Goal: Transaction & Acquisition: Purchase product/service

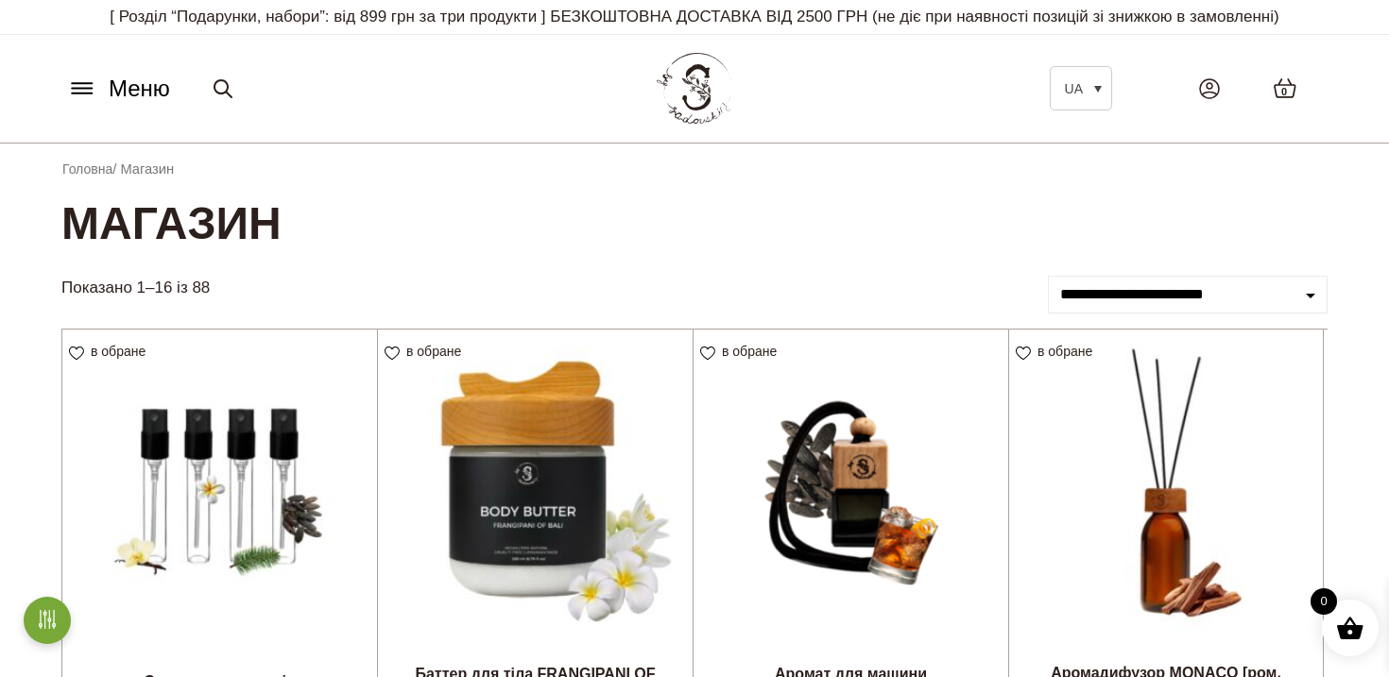
click at [88, 89] on icon at bounding box center [82, 88] width 30 height 20
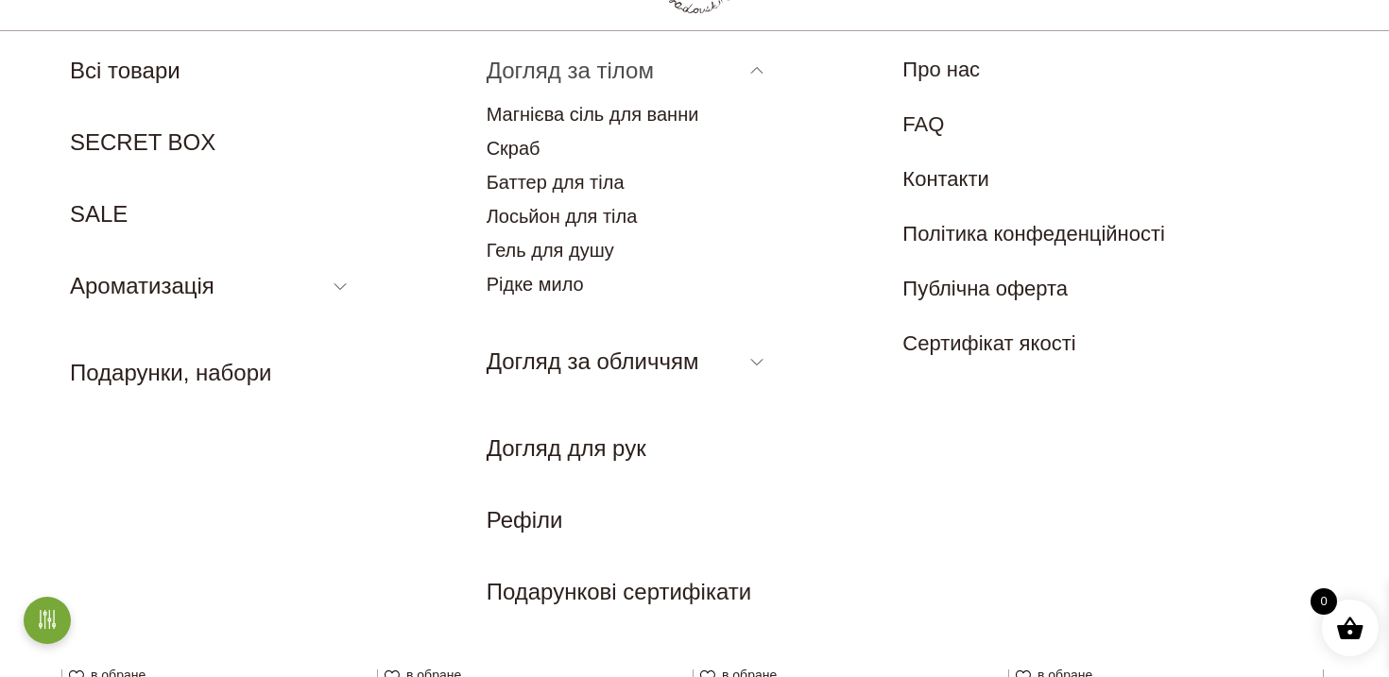
scroll to position [112, 0]
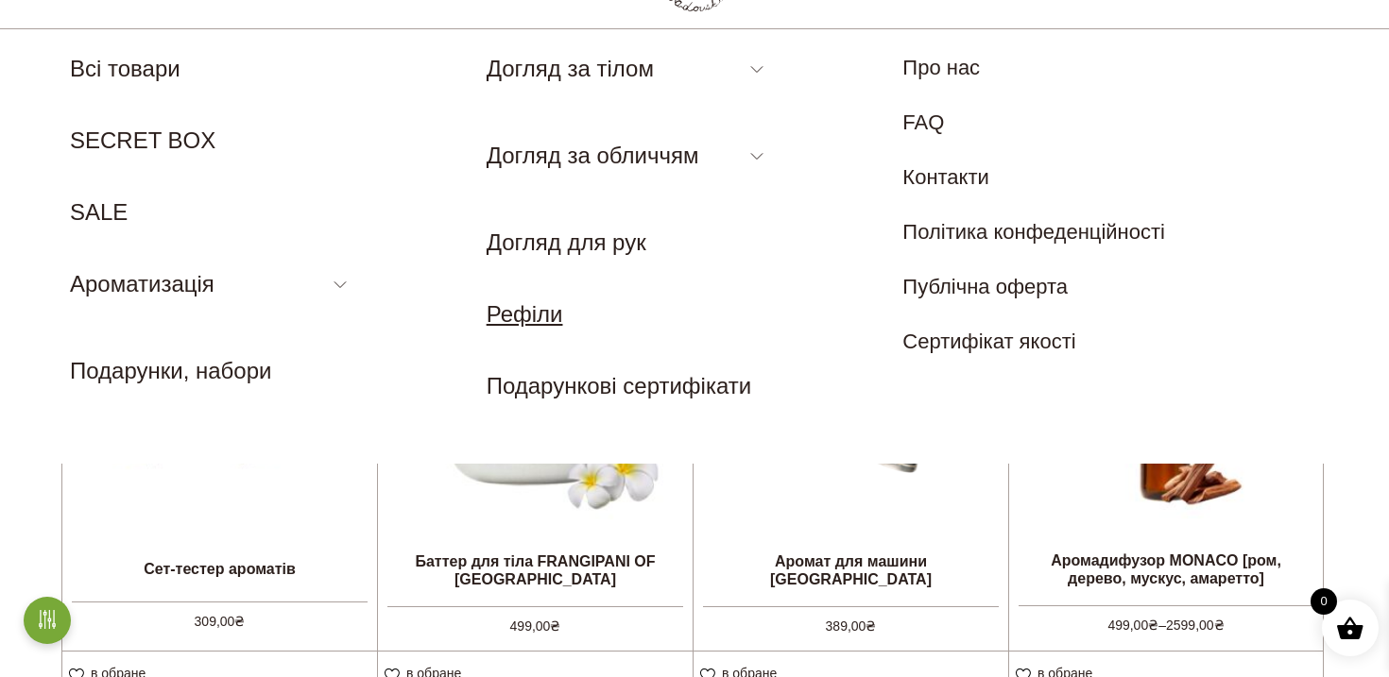
click at [536, 306] on link "Рефіли" at bounding box center [525, 314] width 77 height 26
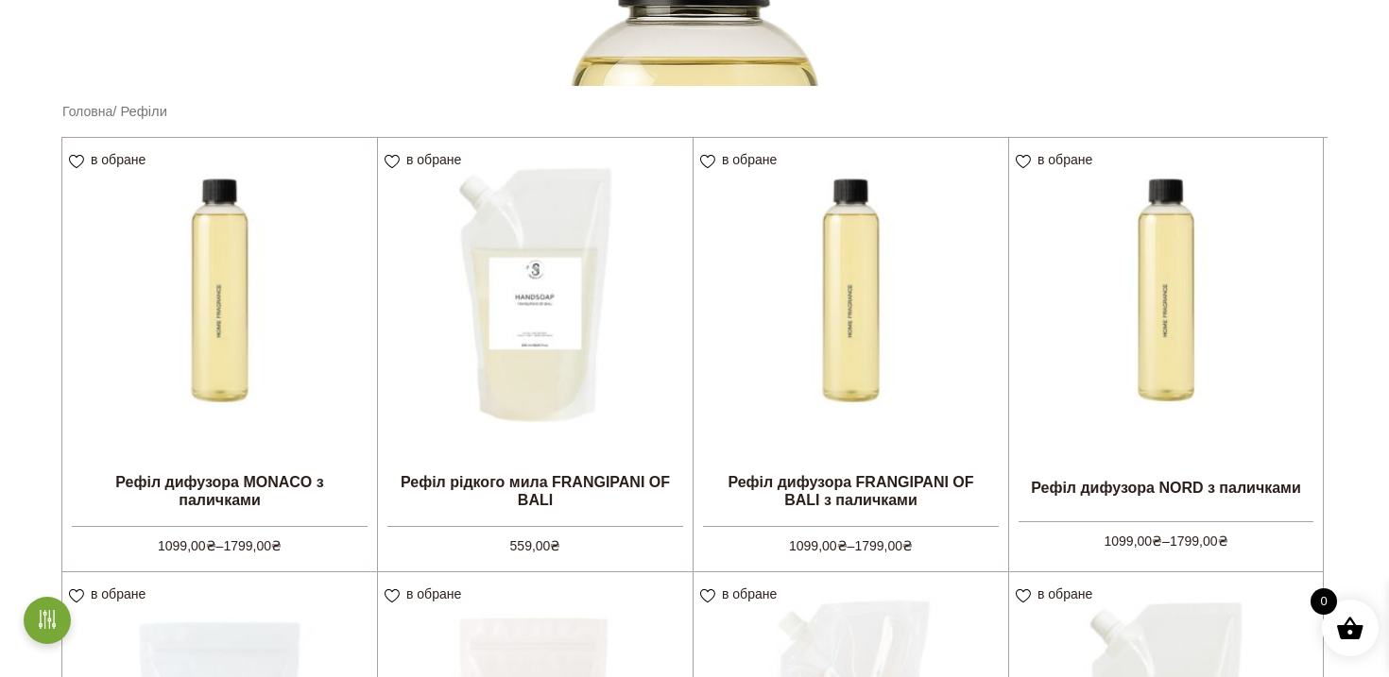
scroll to position [422, 0]
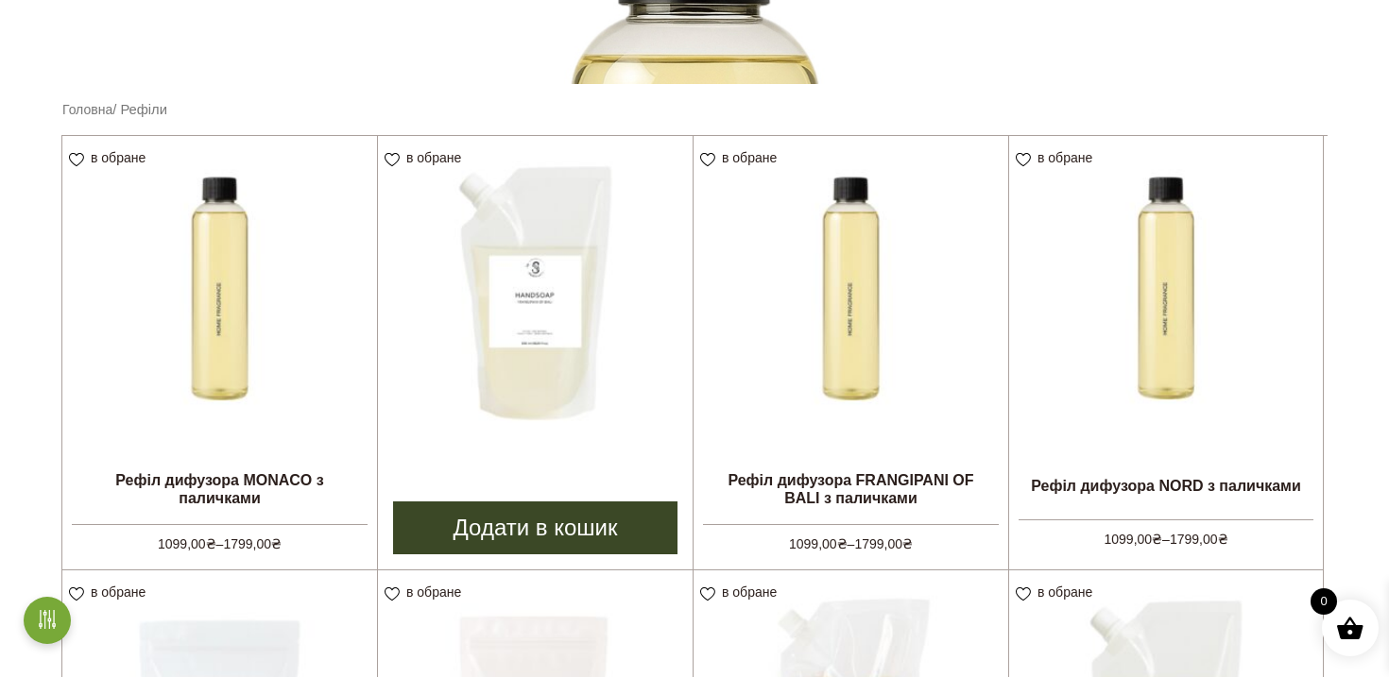
click at [533, 302] on img at bounding box center [535, 293] width 315 height 315
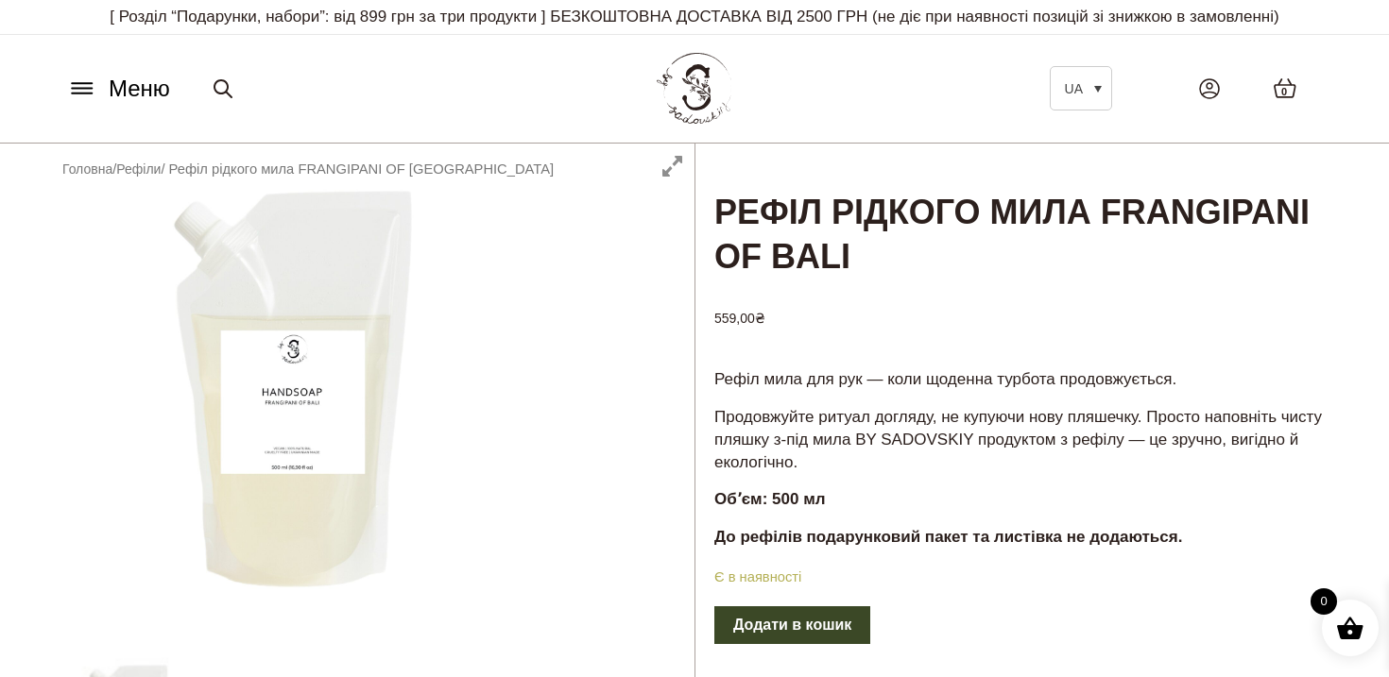
scroll to position [7, 0]
